Goal: Transaction & Acquisition: Purchase product/service

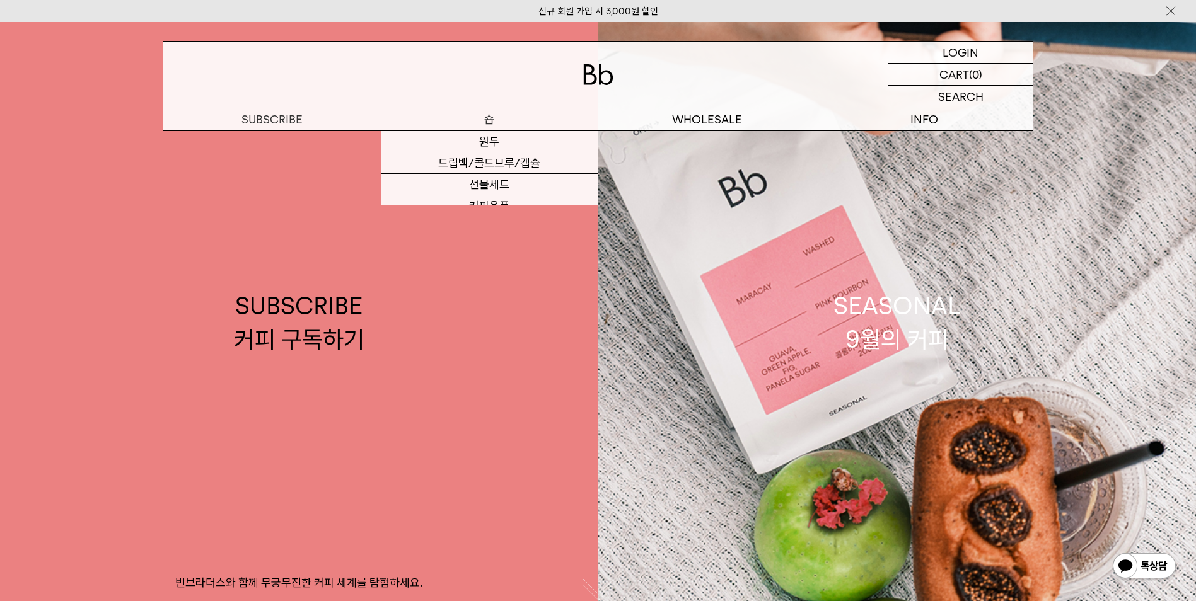
click at [494, 118] on p "숍" at bounding box center [489, 119] width 217 height 22
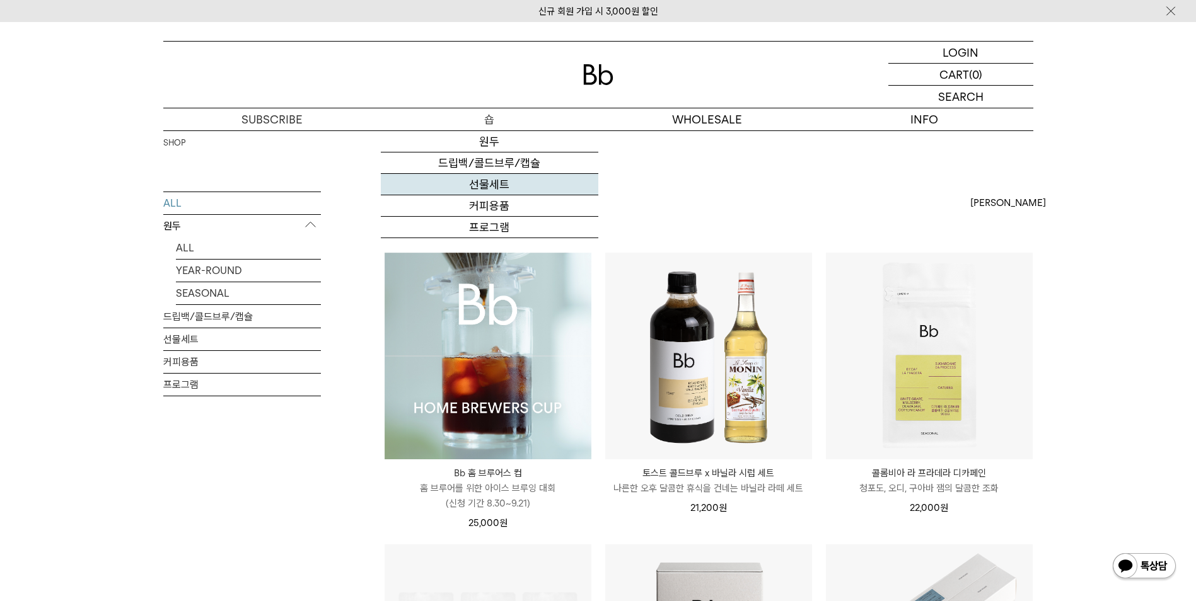
click at [486, 185] on link "선물세트" at bounding box center [489, 184] width 217 height 21
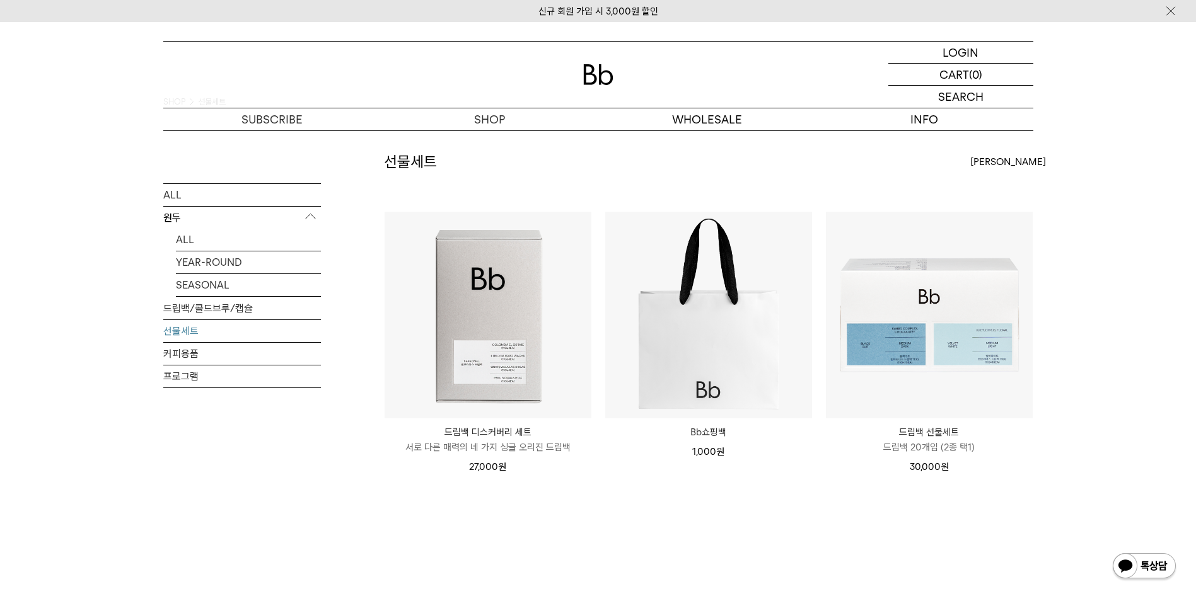
scroll to position [63, 0]
